Goal: Task Accomplishment & Management: Manage account settings

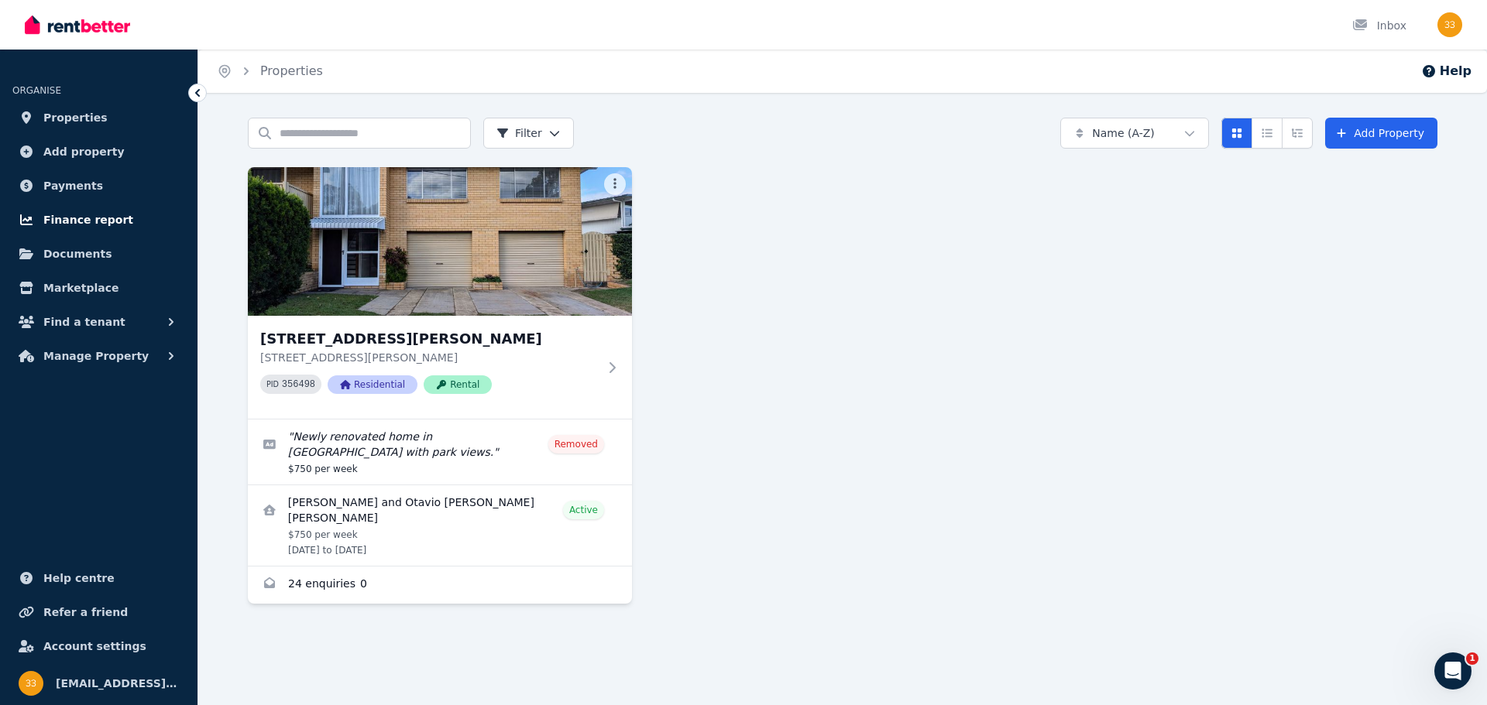
click at [87, 219] on span "Finance report" at bounding box center [88, 220] width 90 height 19
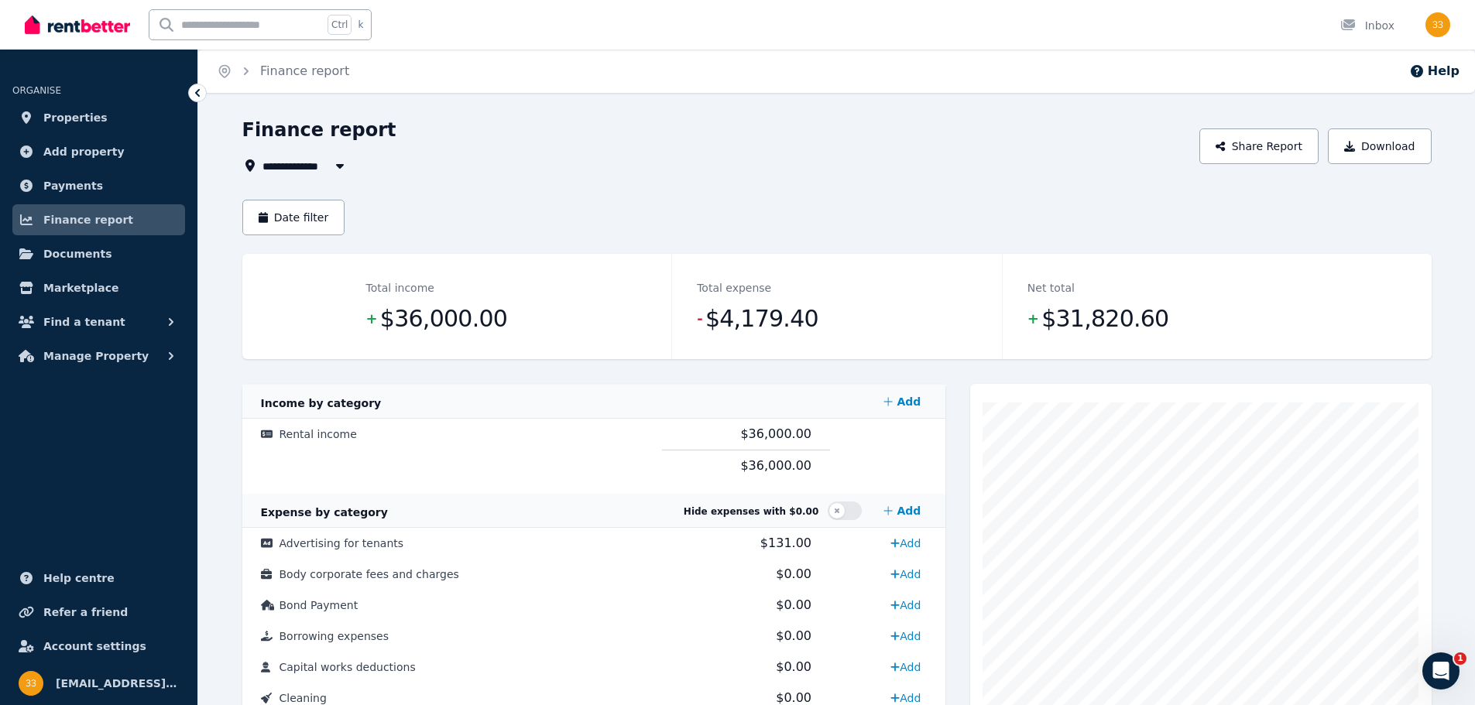
click at [329, 168] on button "button" at bounding box center [340, 165] width 28 height 19
type input "**********"
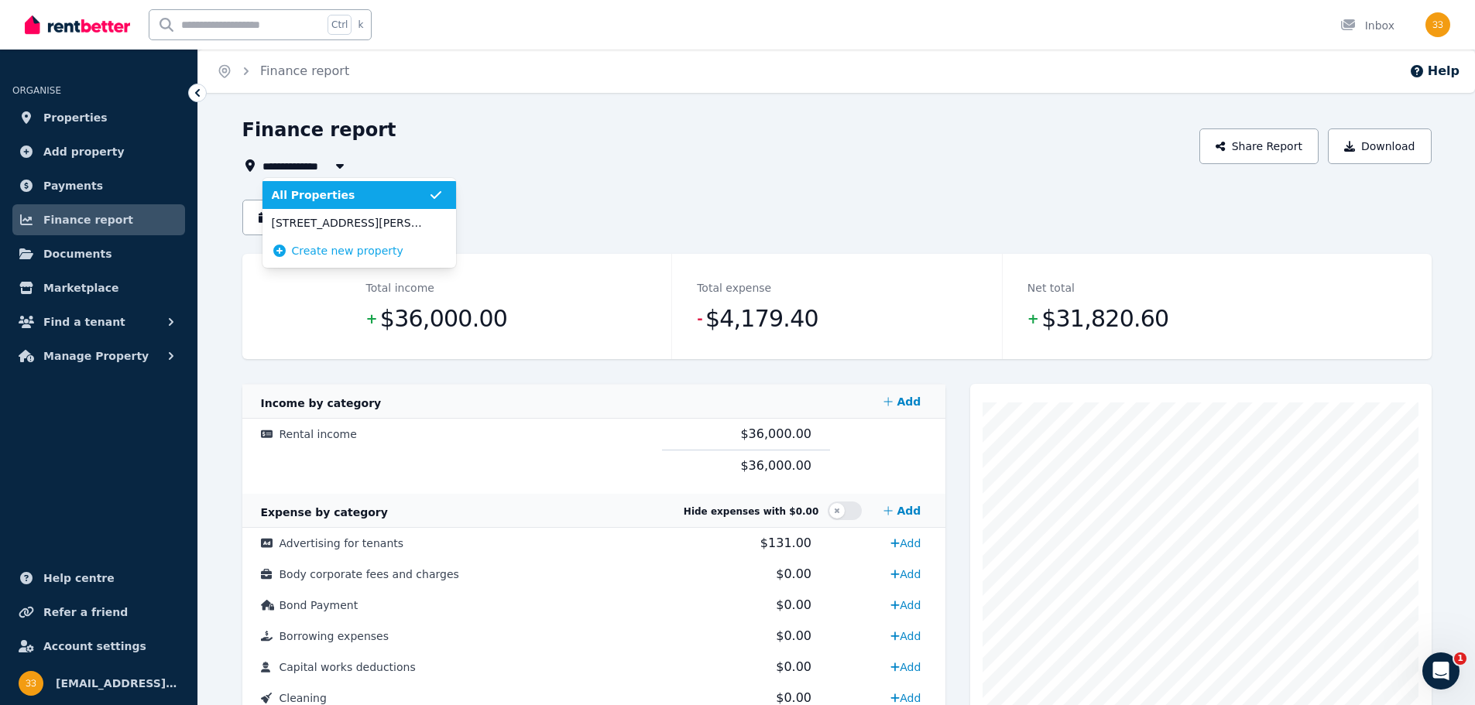
click at [329, 168] on button "button" at bounding box center [340, 165] width 28 height 19
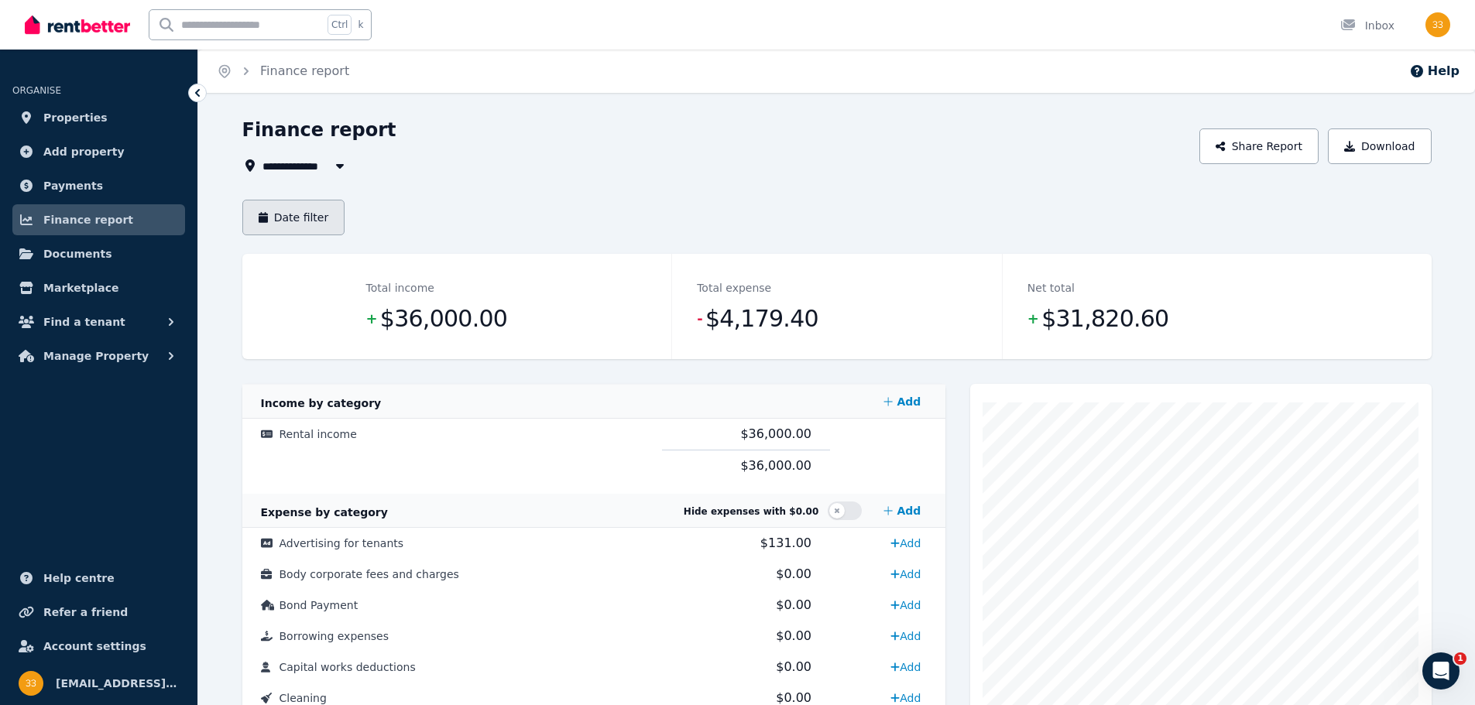
click at [315, 215] on button "Date filter" at bounding box center [293, 218] width 103 height 36
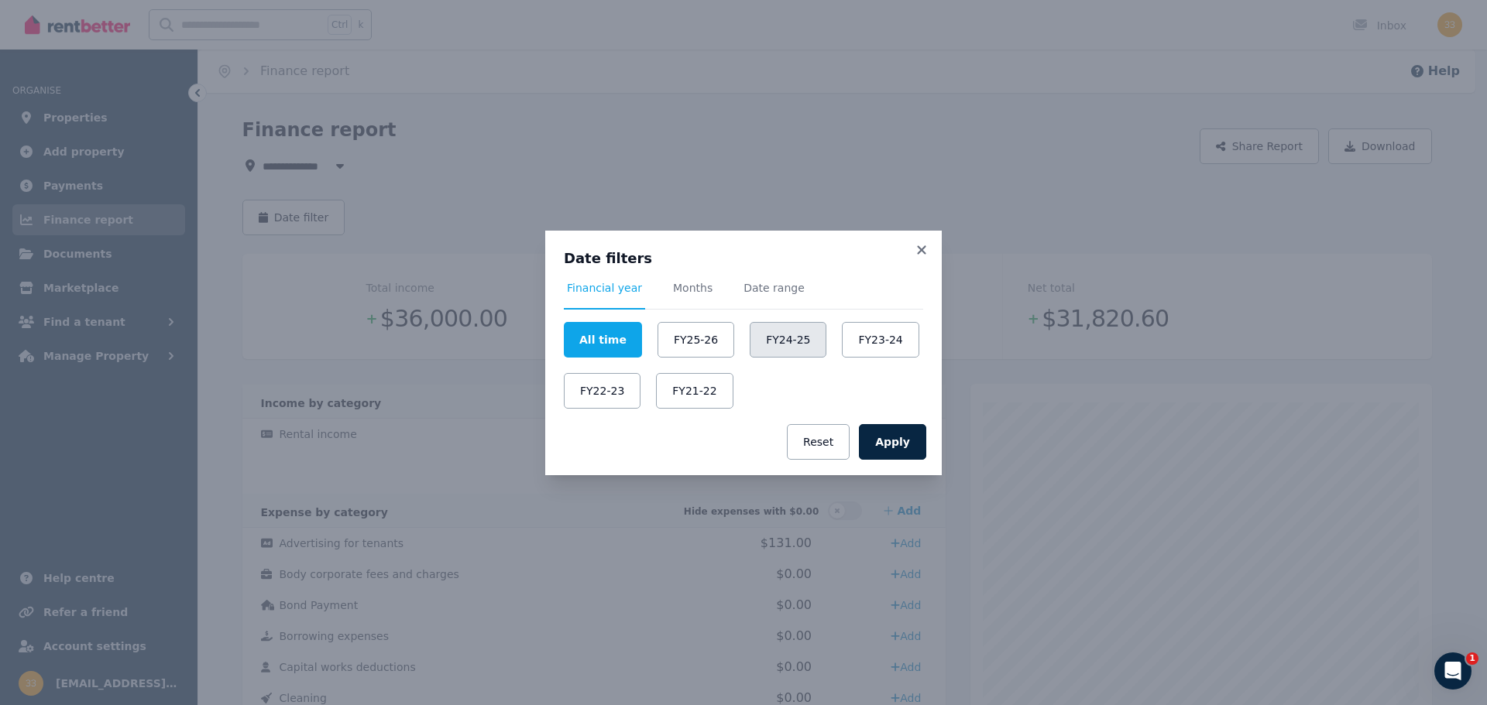
click at [757, 339] on button "FY24-25" at bounding box center [787, 340] width 77 height 36
click at [900, 434] on button "Apply" at bounding box center [892, 442] width 67 height 36
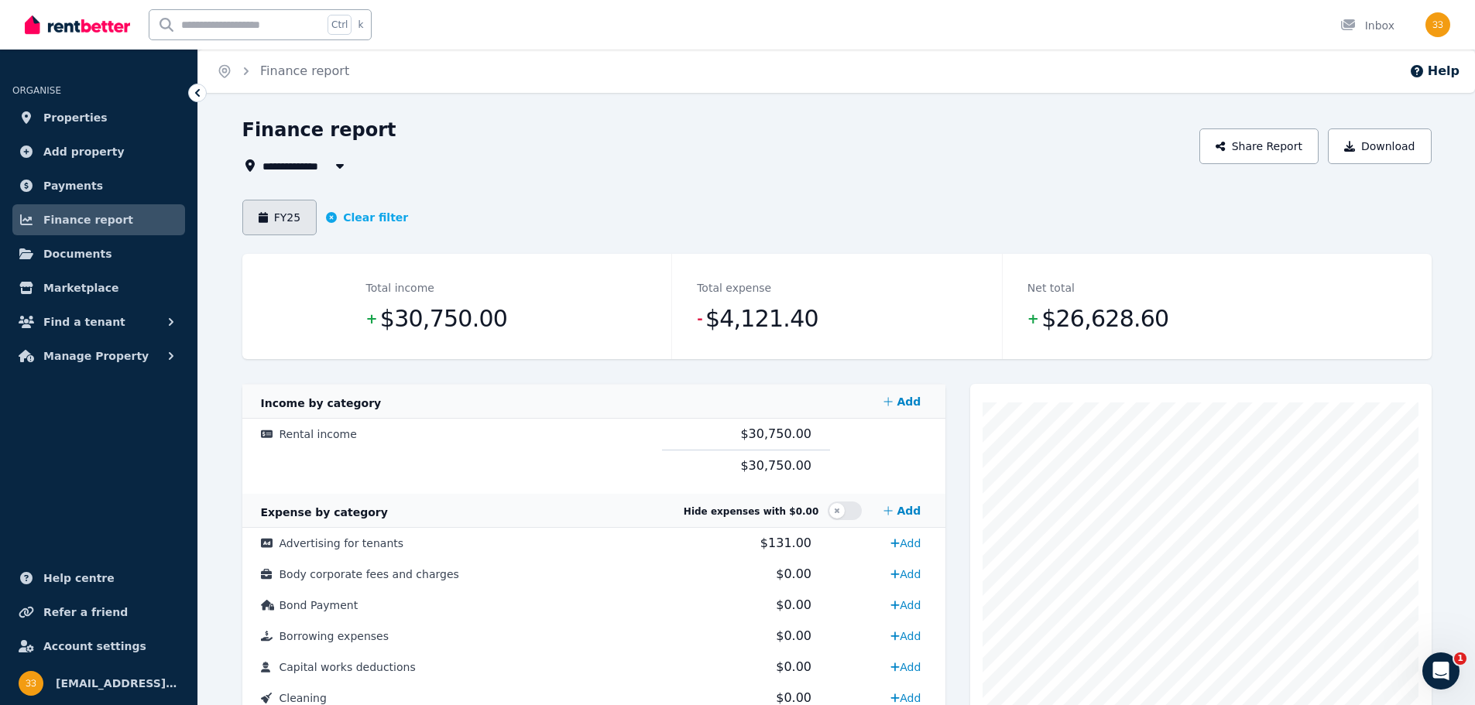
click at [281, 224] on button "FY25" at bounding box center [279, 218] width 75 height 36
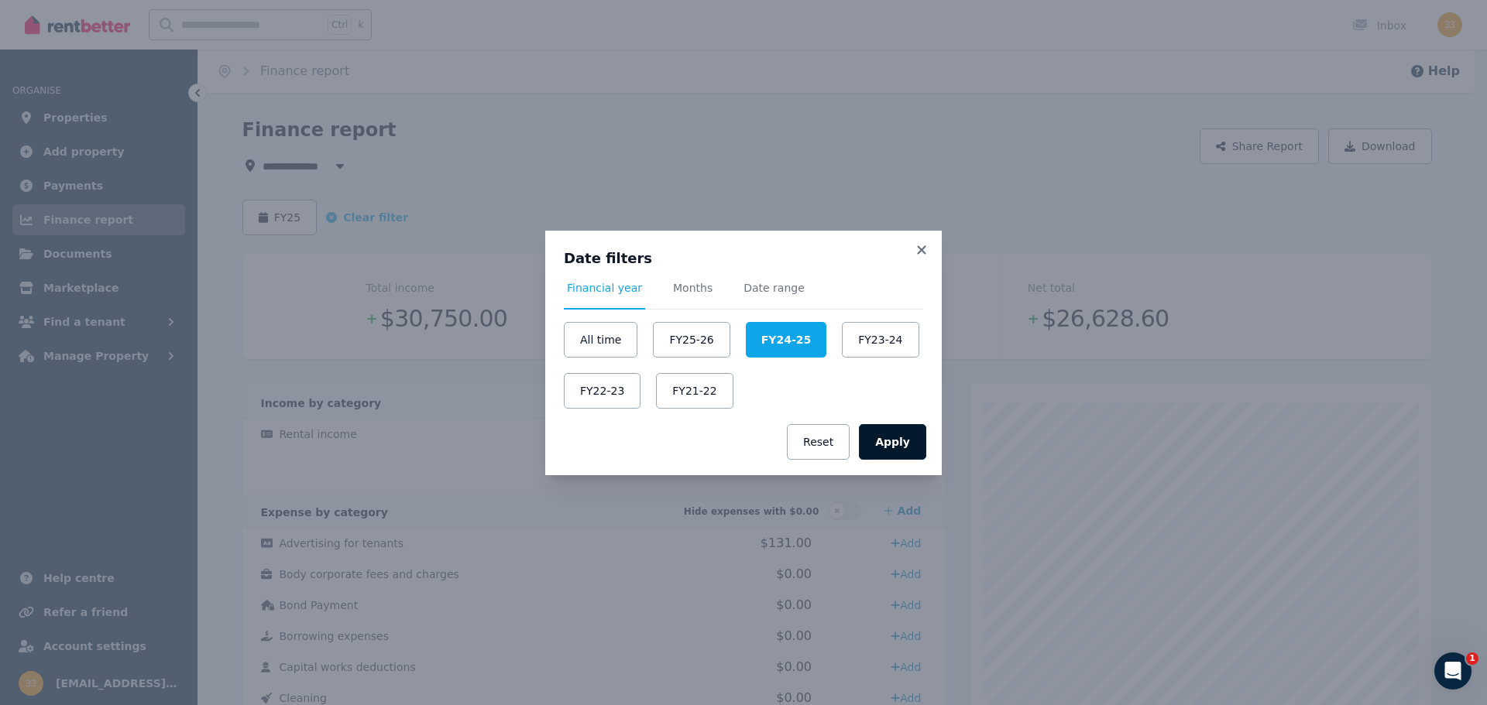
click at [890, 437] on button "Apply" at bounding box center [892, 442] width 67 height 36
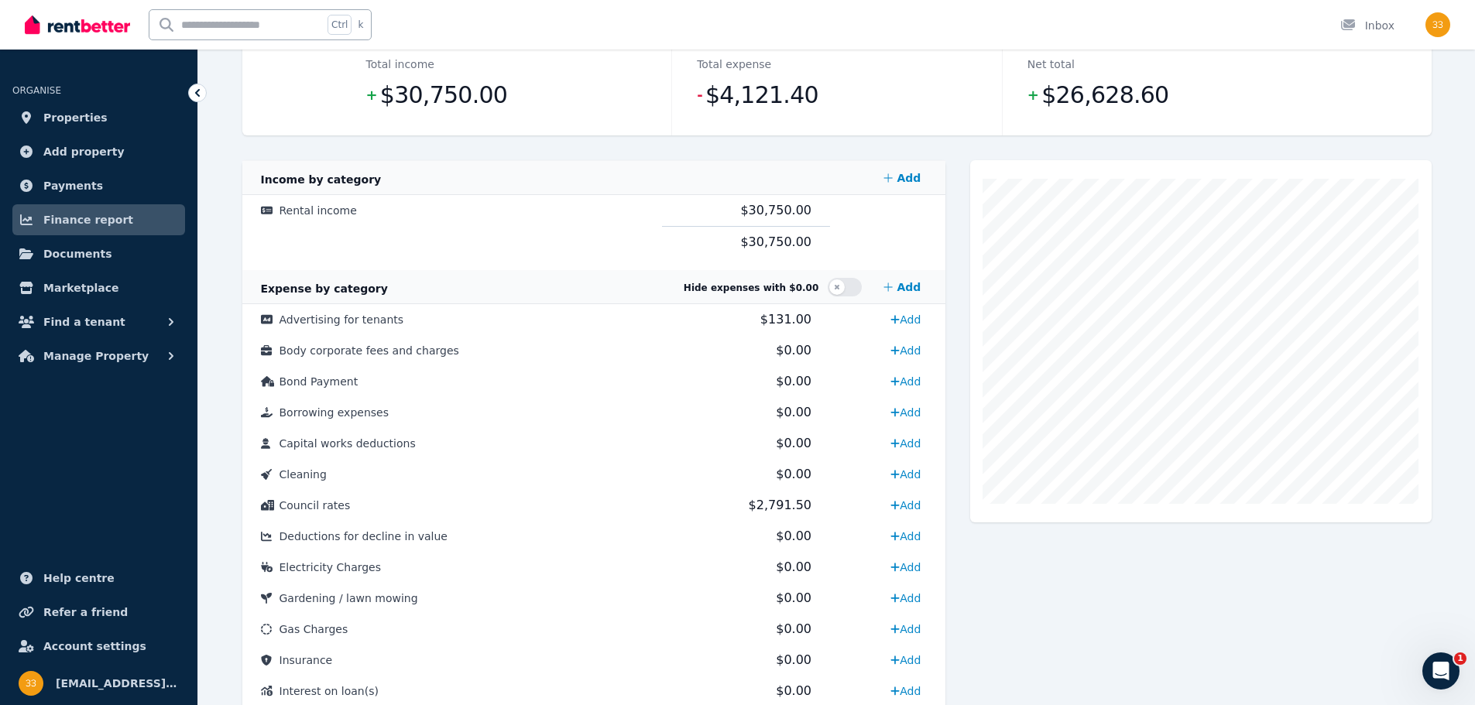
scroll to position [225, 0]
click at [853, 285] on button "button" at bounding box center [845, 286] width 34 height 19
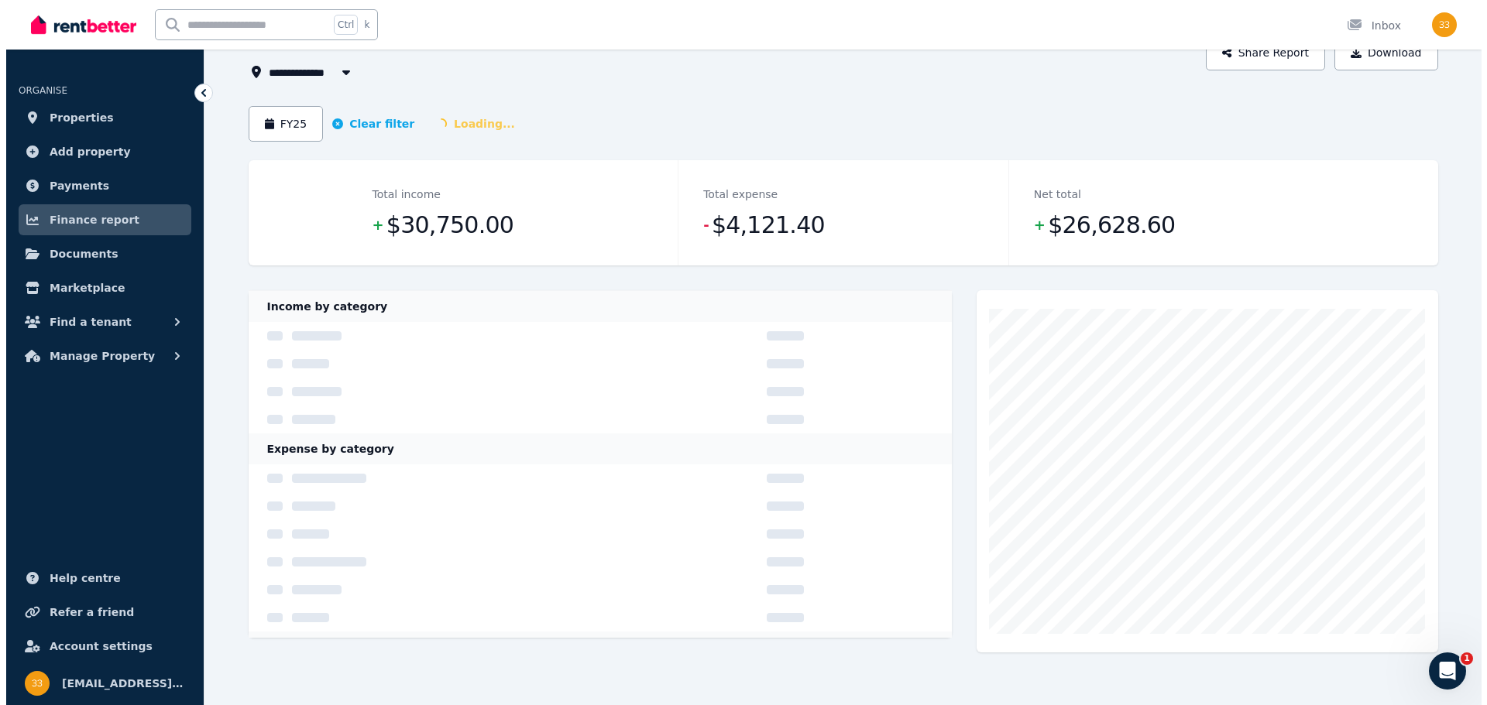
scroll to position [94, 0]
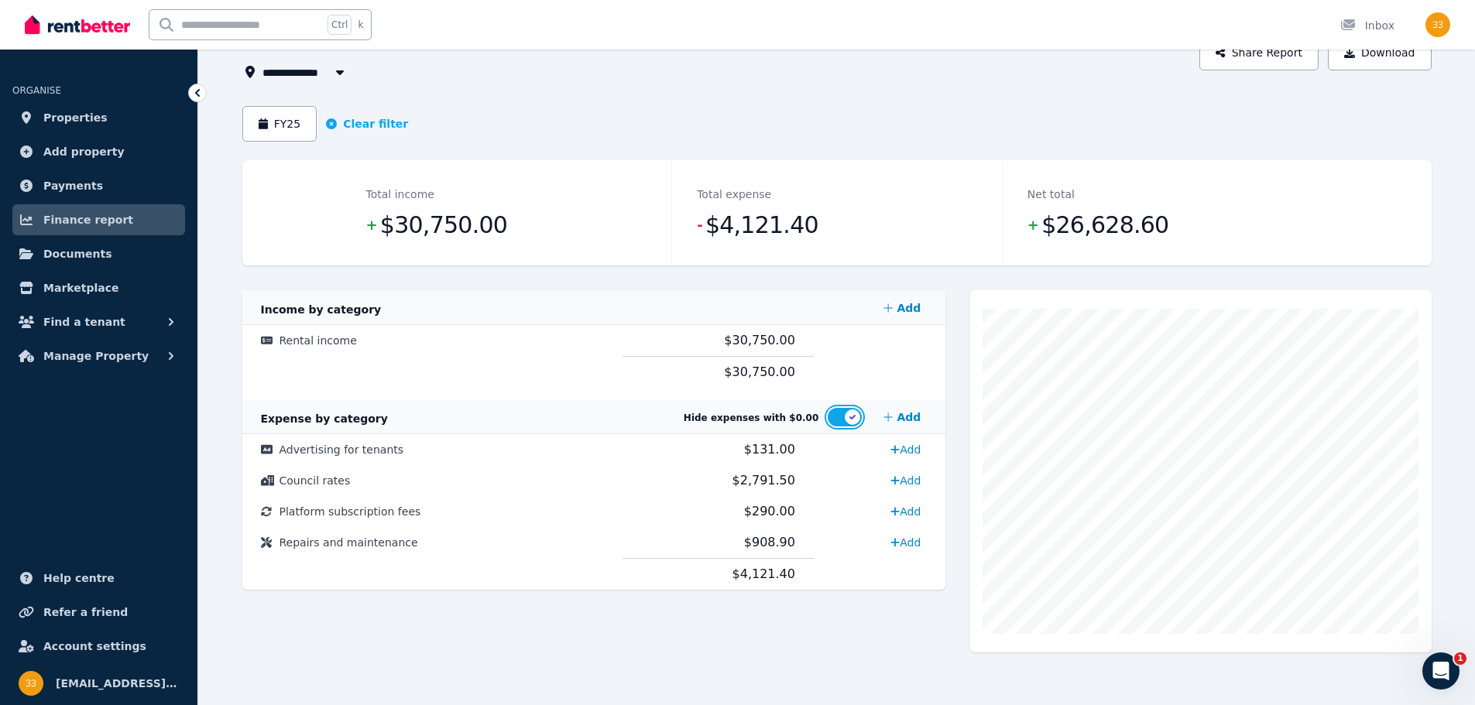
click at [840, 419] on button "button" at bounding box center [845, 417] width 34 height 19
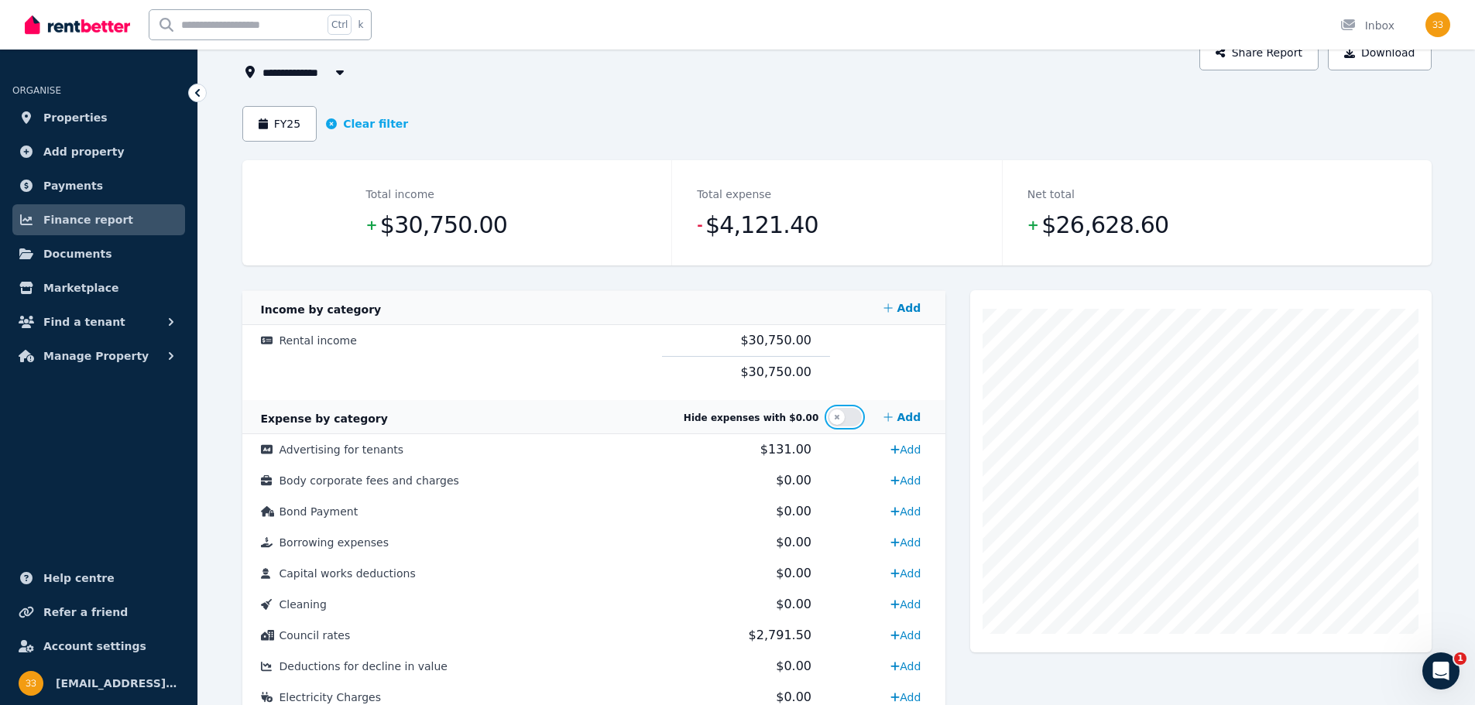
click at [840, 413] on button "button" at bounding box center [845, 417] width 34 height 19
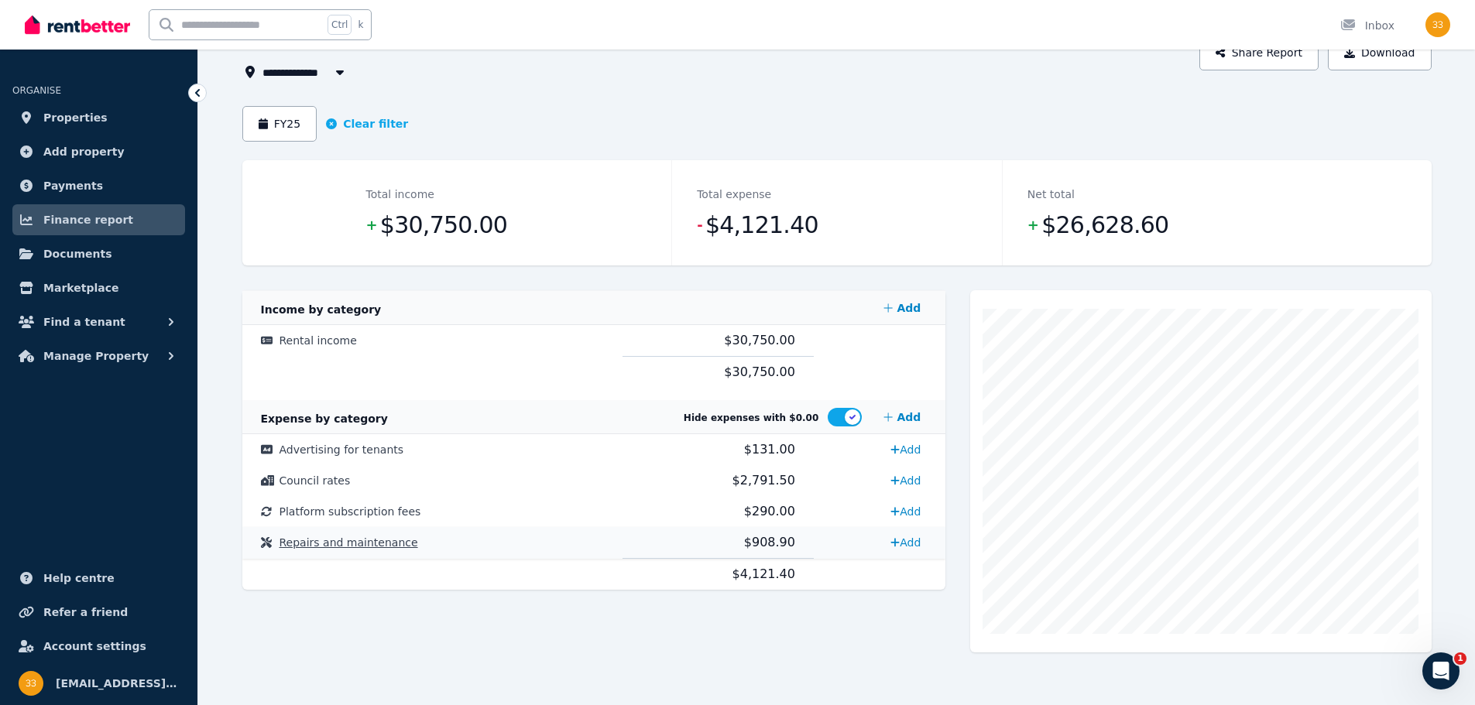
click at [747, 535] on span "$908.90" at bounding box center [769, 542] width 51 height 15
